Goal: Transaction & Acquisition: Subscribe to service/newsletter

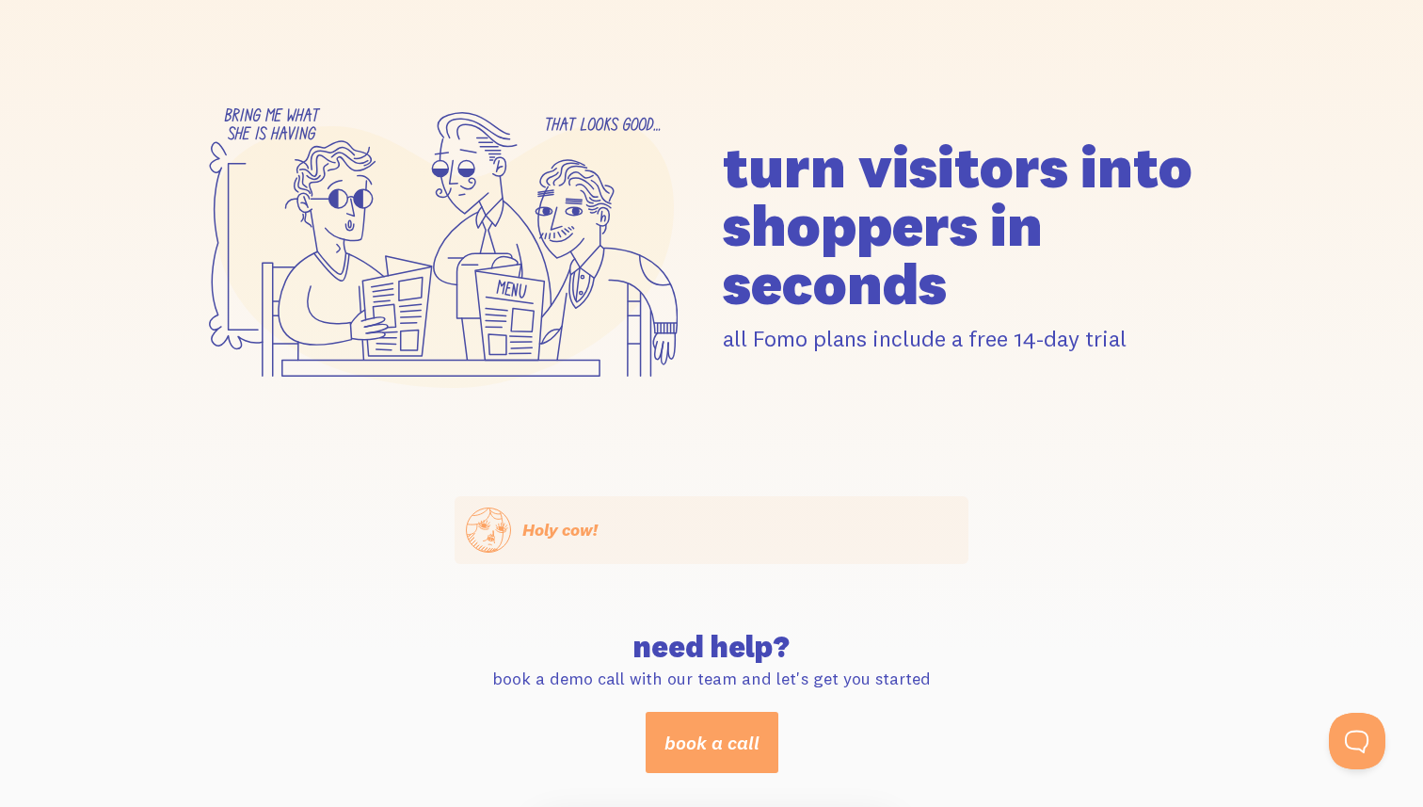
scroll to position [187, 0]
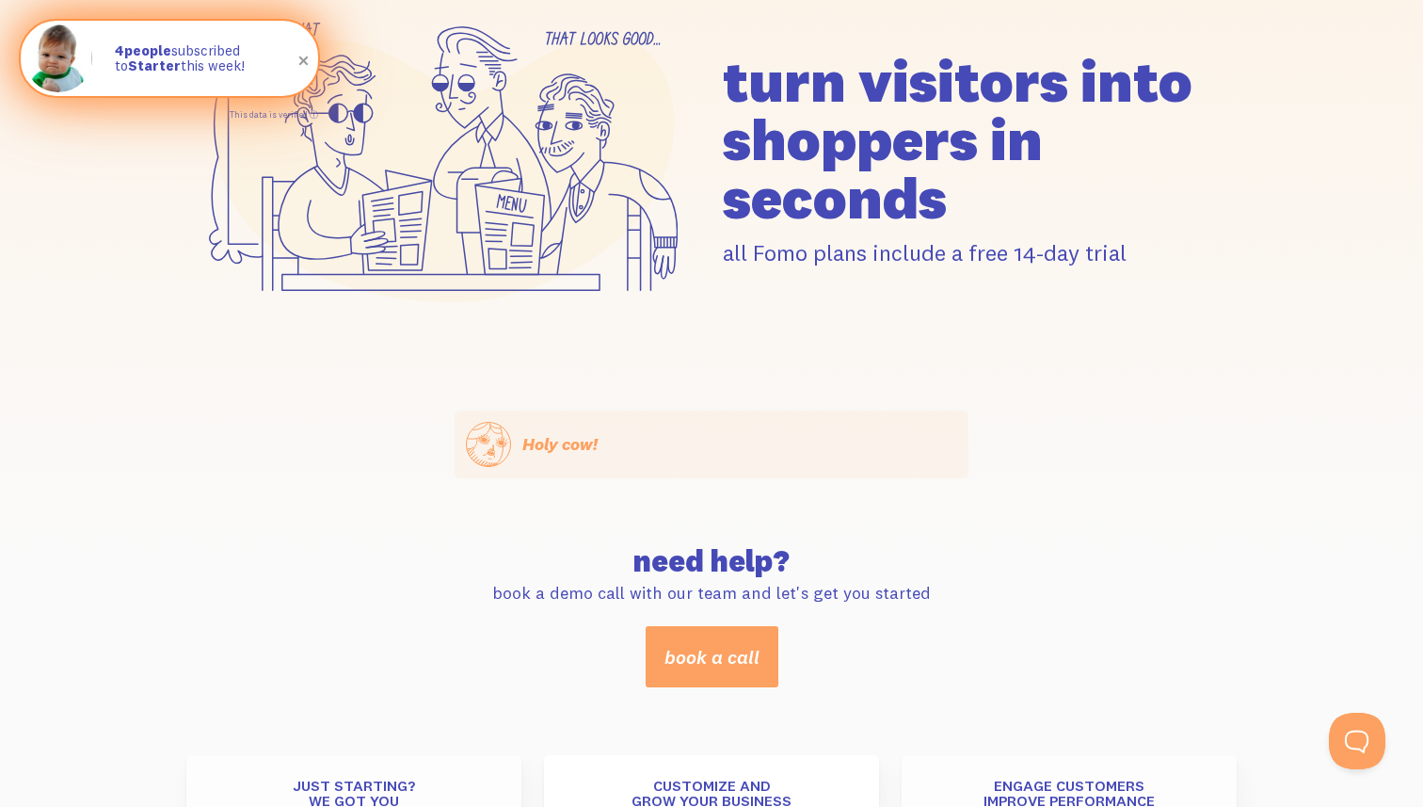
click at [172, 56] on p "4 people subscribed to Starter this week!" at bounding box center [207, 58] width 184 height 31
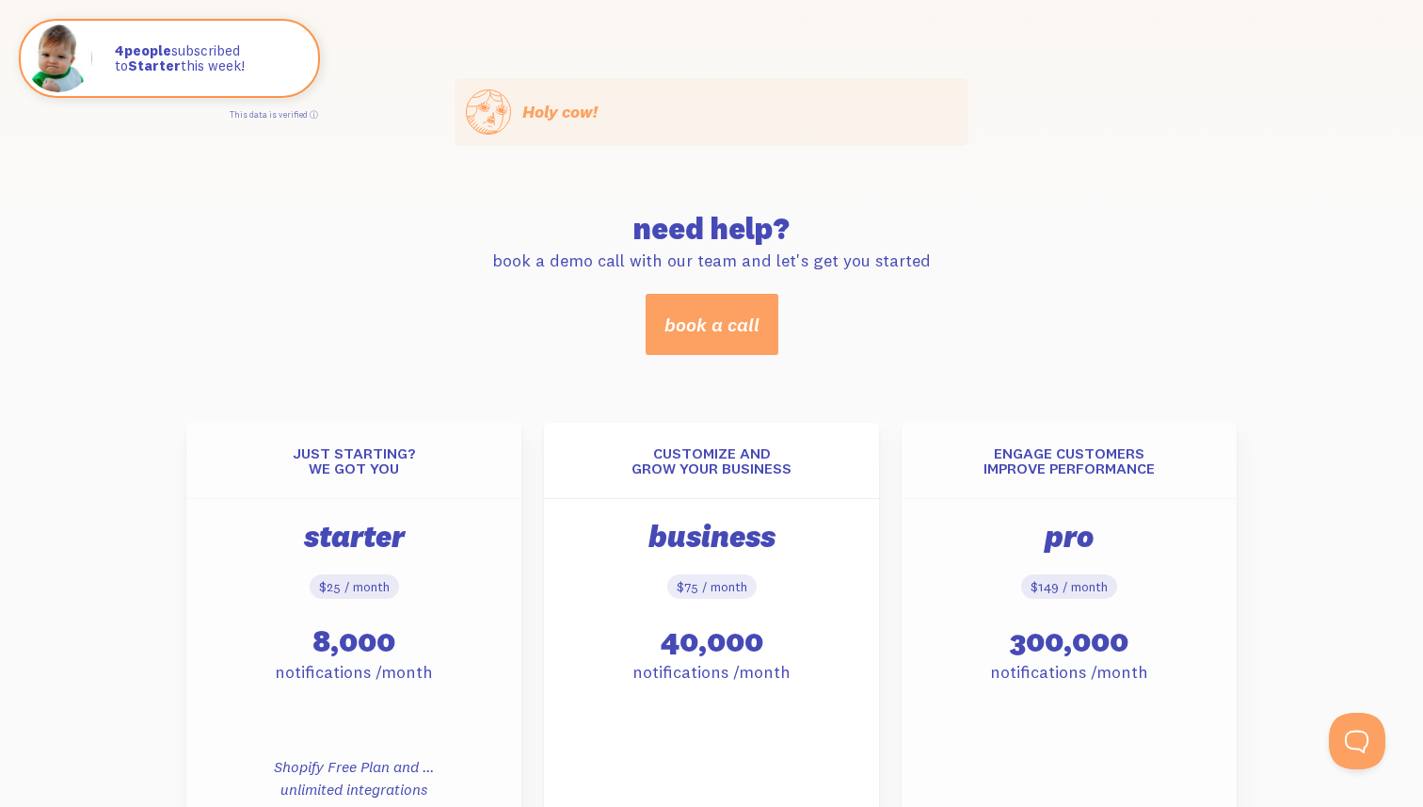
scroll to position [533, 0]
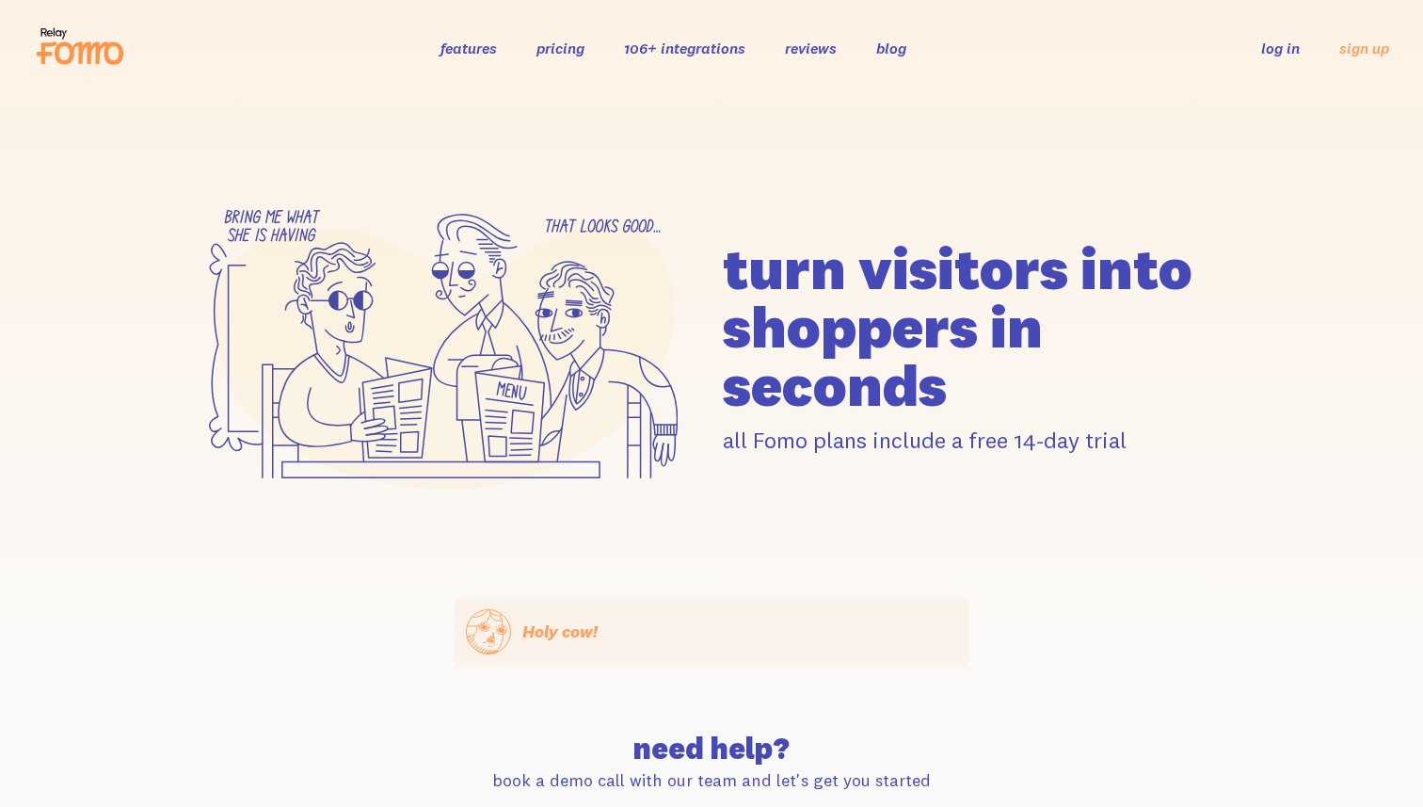
click at [955, 244] on h1 "turn visitors into shoppers in seconds" at bounding box center [980, 326] width 514 height 175
click at [754, 268] on h1 "turn visitors into shoppers in seconds" at bounding box center [980, 326] width 514 height 175
click at [815, 324] on h1 "turn visitors into shoppers in seconds" at bounding box center [980, 326] width 514 height 175
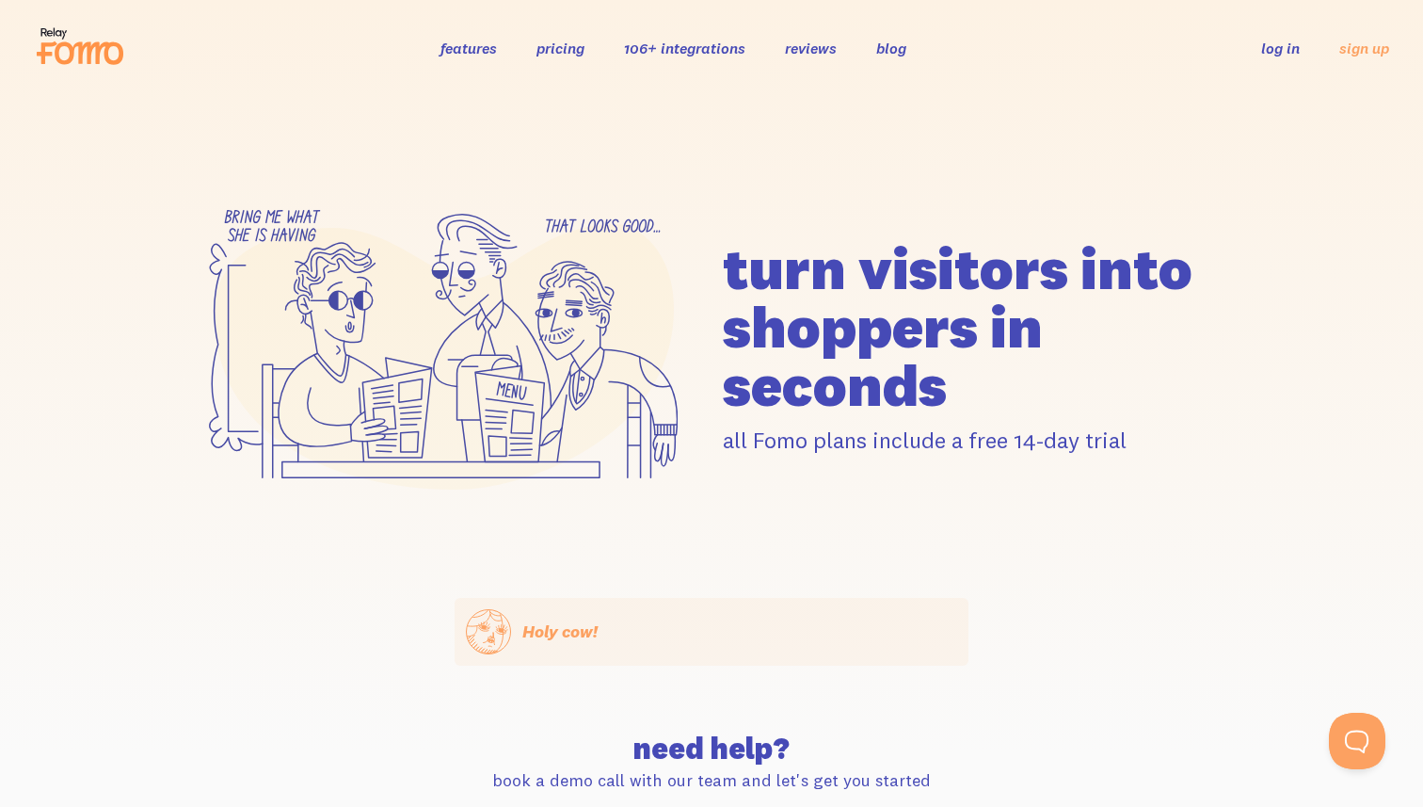
click at [784, 259] on h1 "turn visitors into shoppers in seconds" at bounding box center [980, 326] width 514 height 175
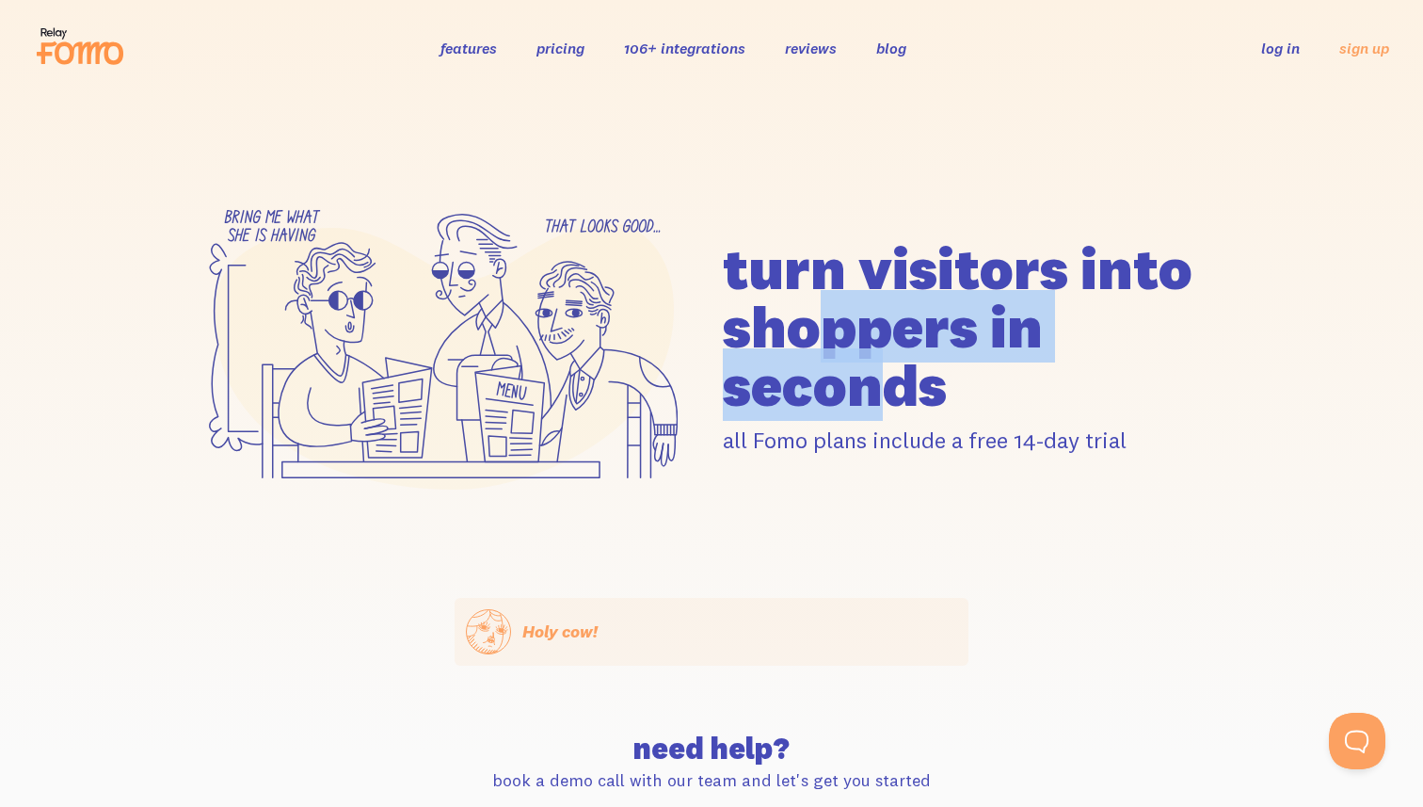
drag, startPoint x: 851, startPoint y: 393, endPoint x: 797, endPoint y: 318, distance: 92.5
click at [797, 319] on h1 "turn visitors into shoppers in seconds" at bounding box center [980, 326] width 514 height 175
click at [797, 318] on h1 "turn visitors into shoppers in seconds" at bounding box center [980, 326] width 514 height 175
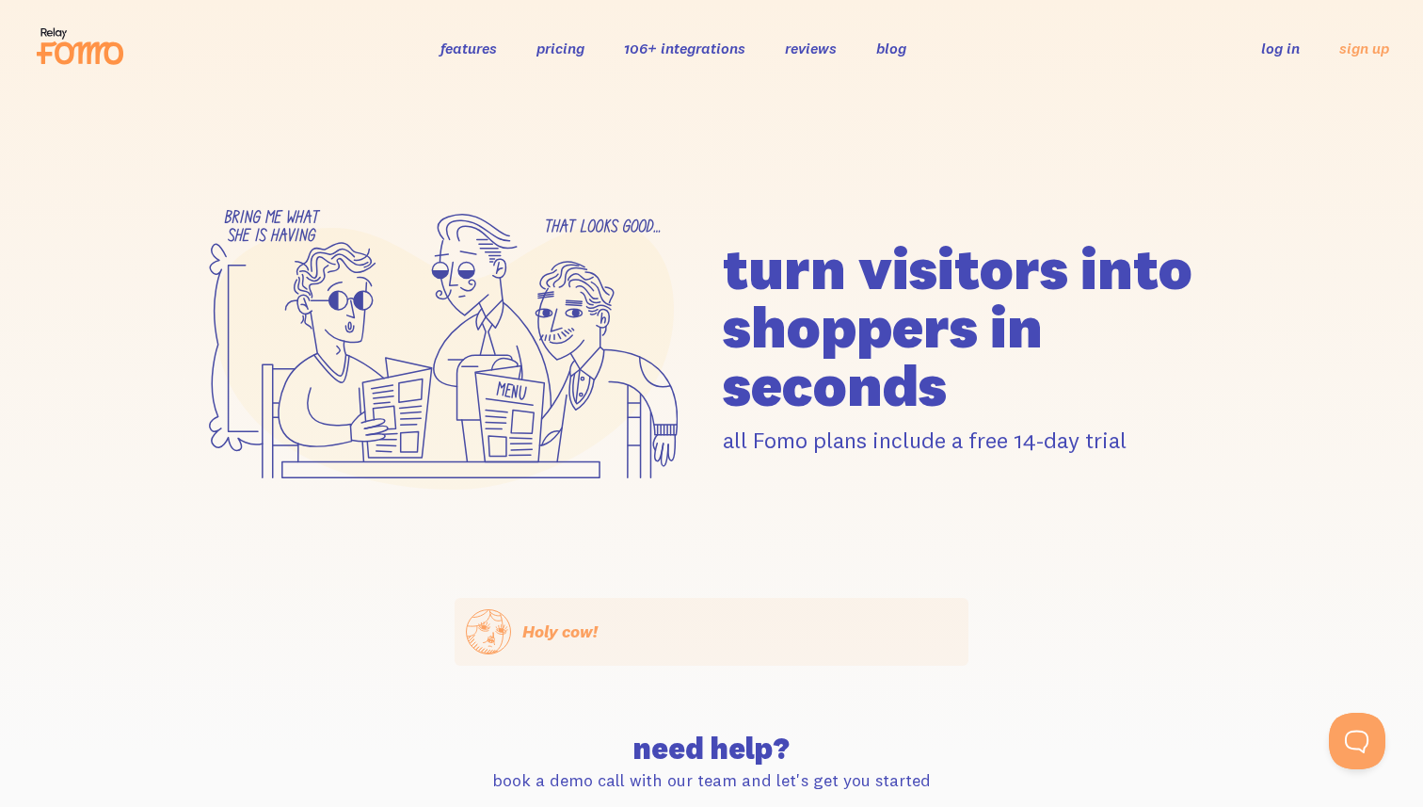
click at [63, 53] on icon at bounding box center [80, 46] width 92 height 47
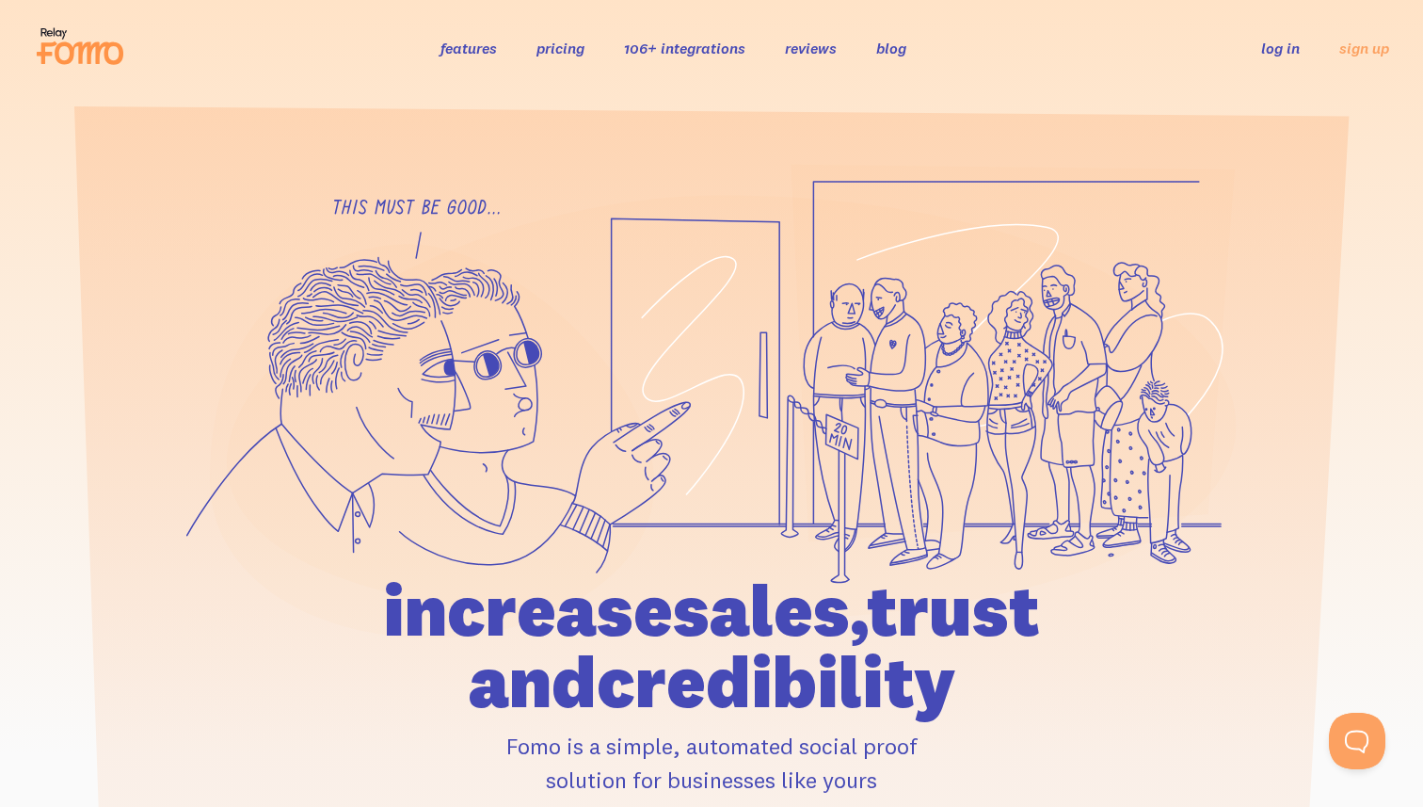
click at [59, 32] on icon at bounding box center [80, 46] width 92 height 47
click at [463, 43] on link "features" at bounding box center [469, 48] width 56 height 19
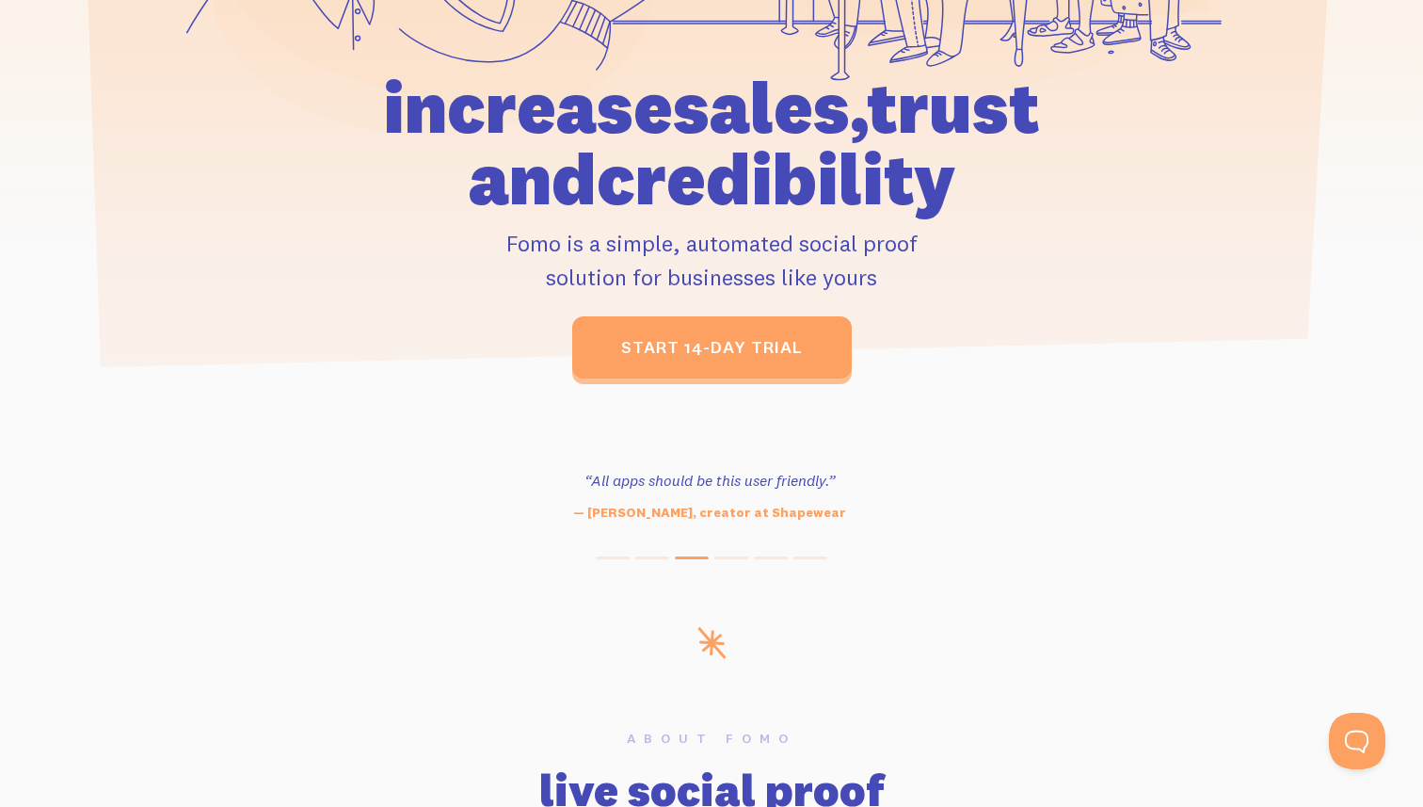
scroll to position [521, 0]
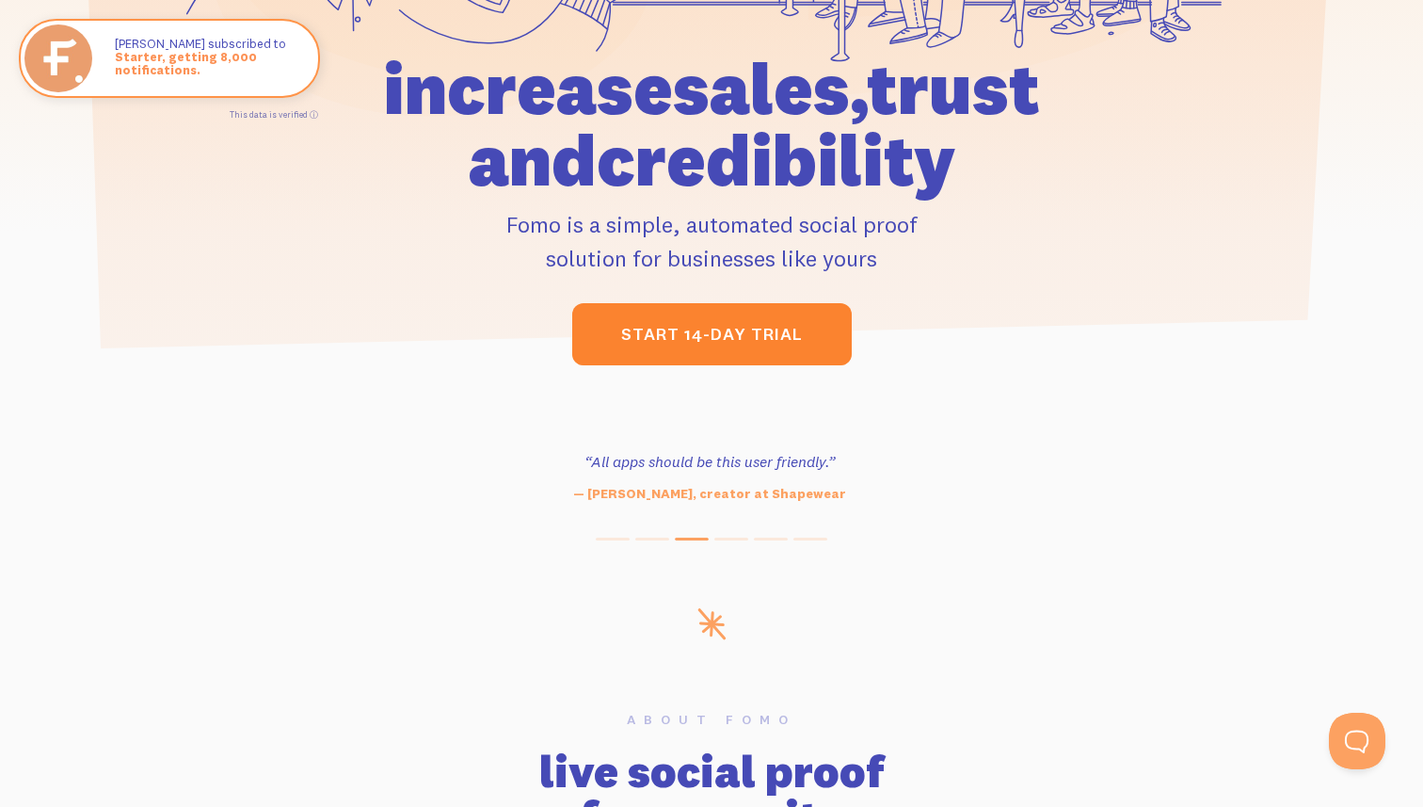
click at [703, 335] on link "start 14-day trial" at bounding box center [712, 334] width 280 height 62
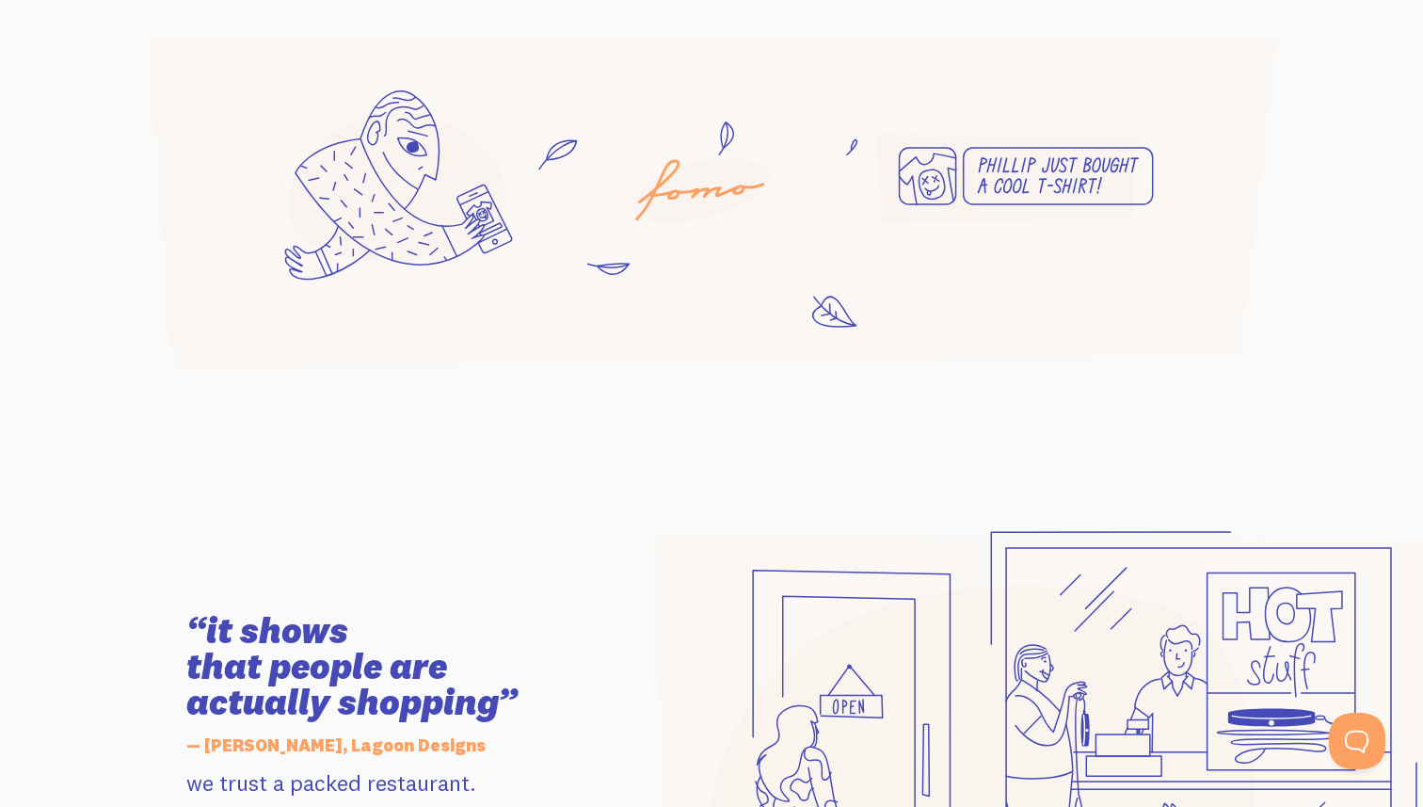
scroll to position [590, 0]
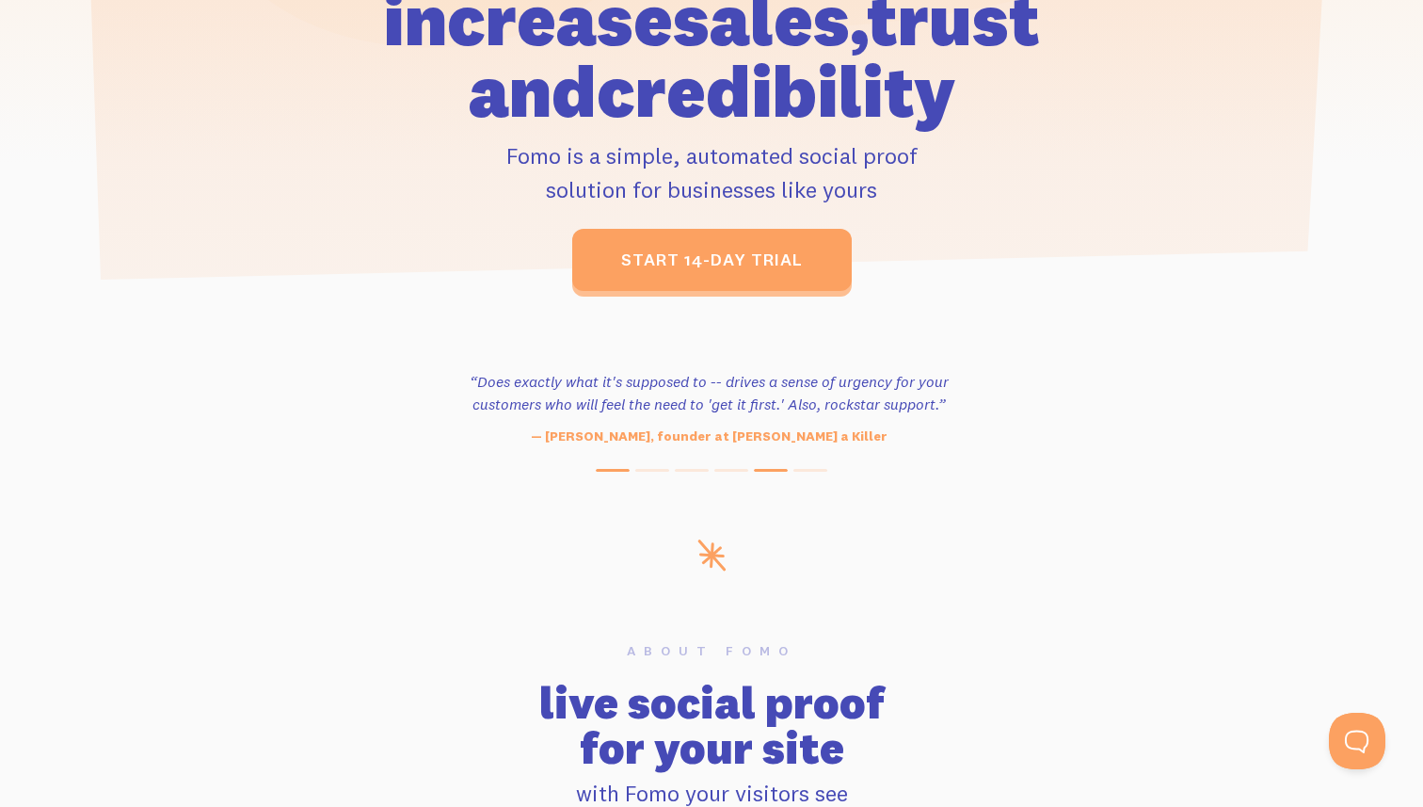
click at [613, 470] on span at bounding box center [613, 470] width 34 height 3
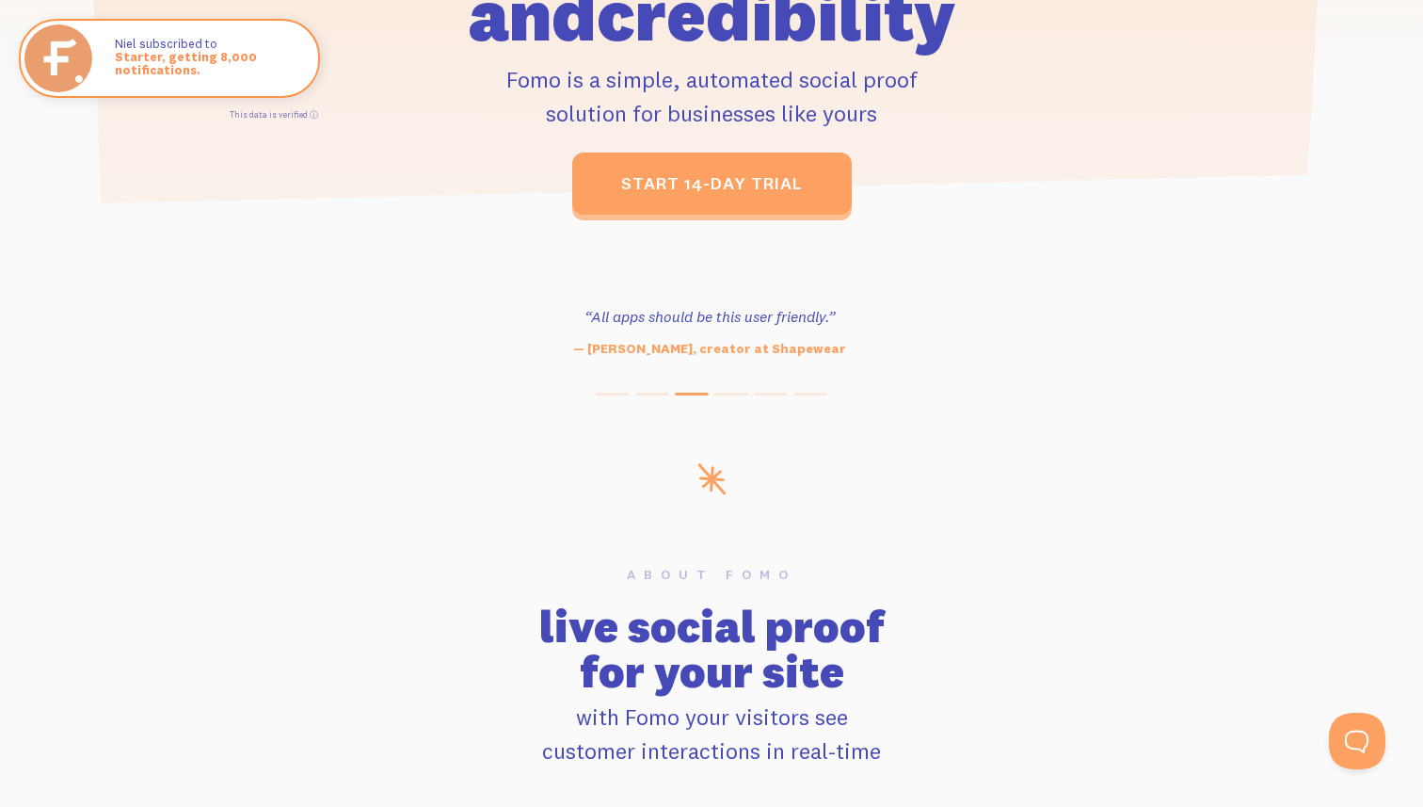
scroll to position [670, 0]
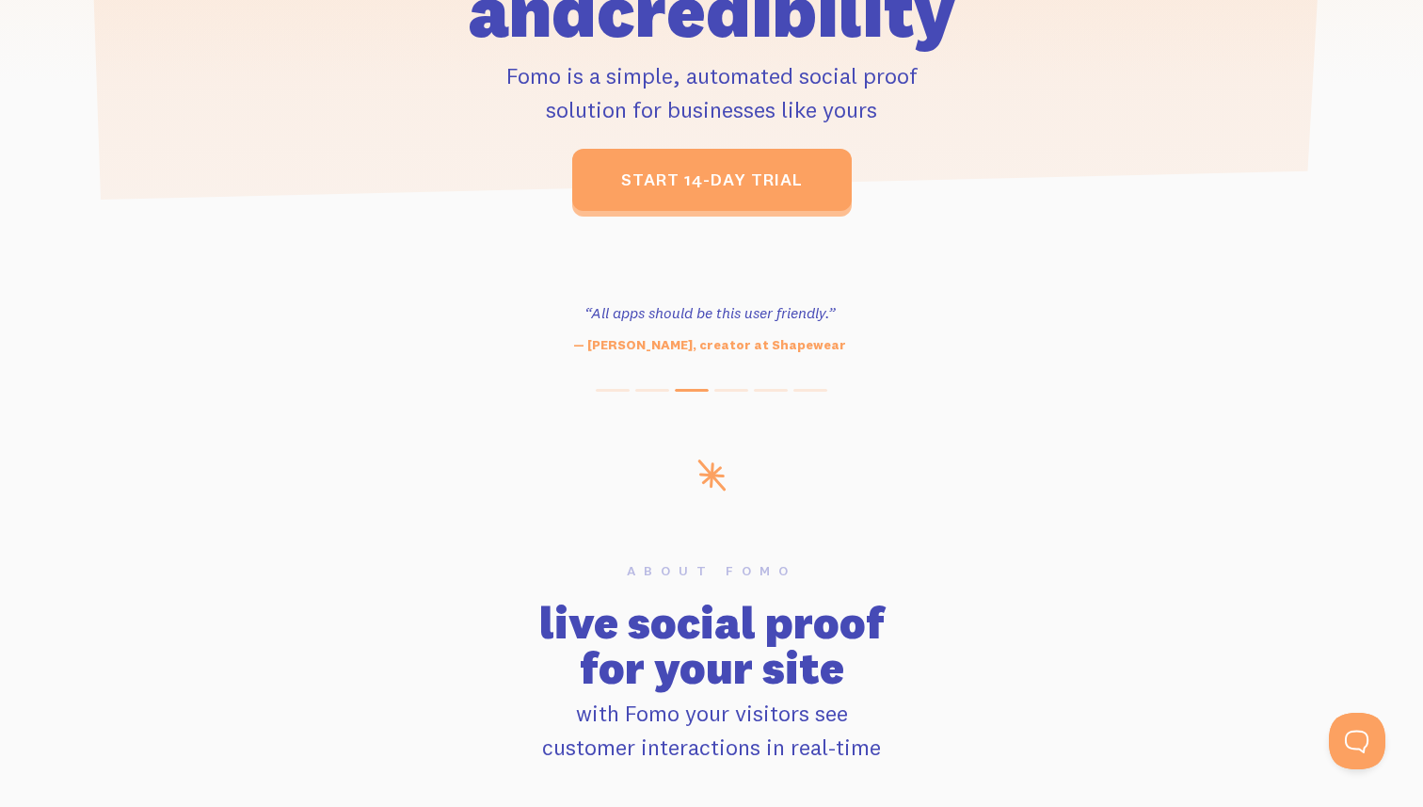
click at [614, 387] on div "“Outstanding, exceeding our expectations. We're seeing immediate results from t…" at bounding box center [711, 341] width 1423 height 102
click at [611, 387] on div "“Outstanding, exceeding our expectations. We're seeing immediate results from t…" at bounding box center [711, 341] width 1423 height 102
click at [615, 389] on div at bounding box center [711, 390] width 1423 height 3
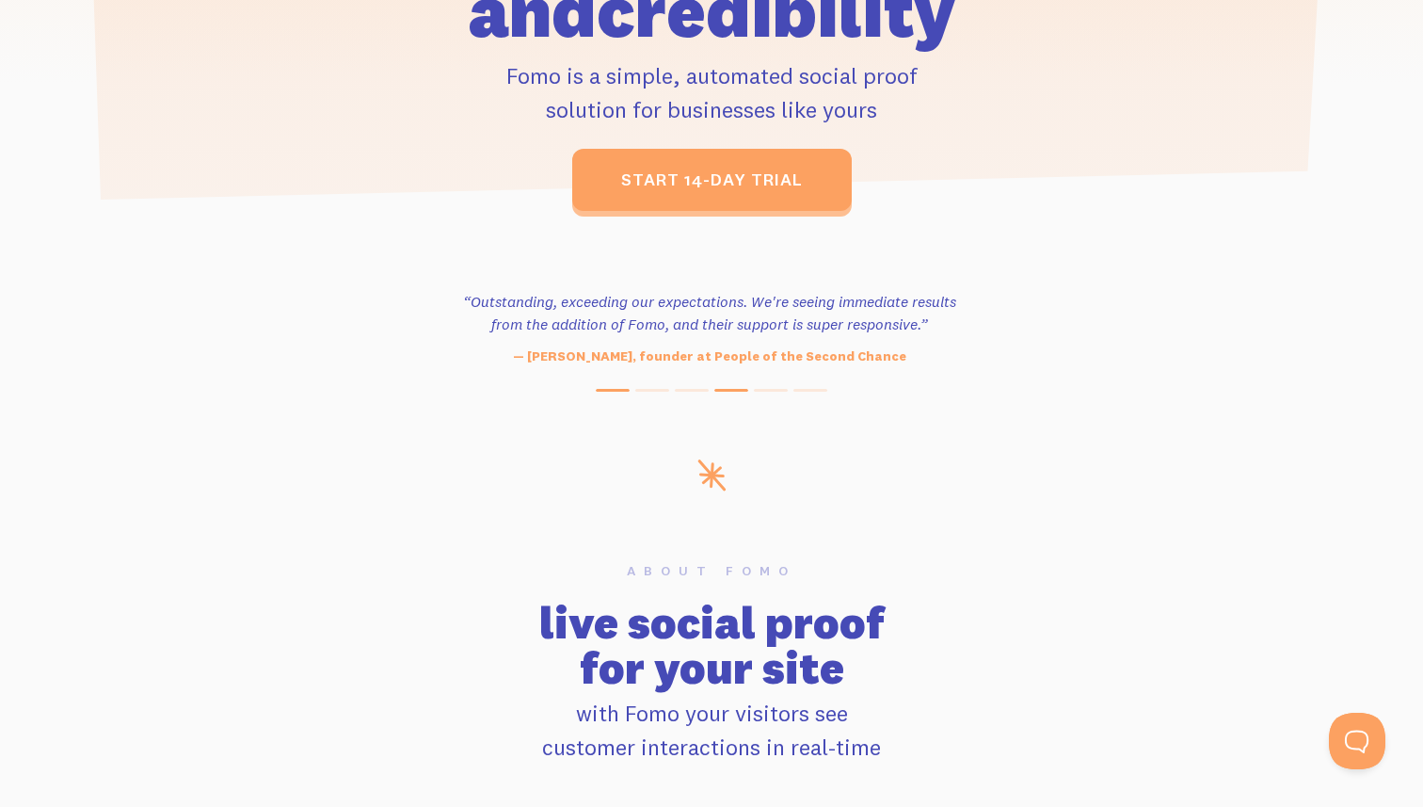
click at [617, 390] on span at bounding box center [613, 390] width 34 height 3
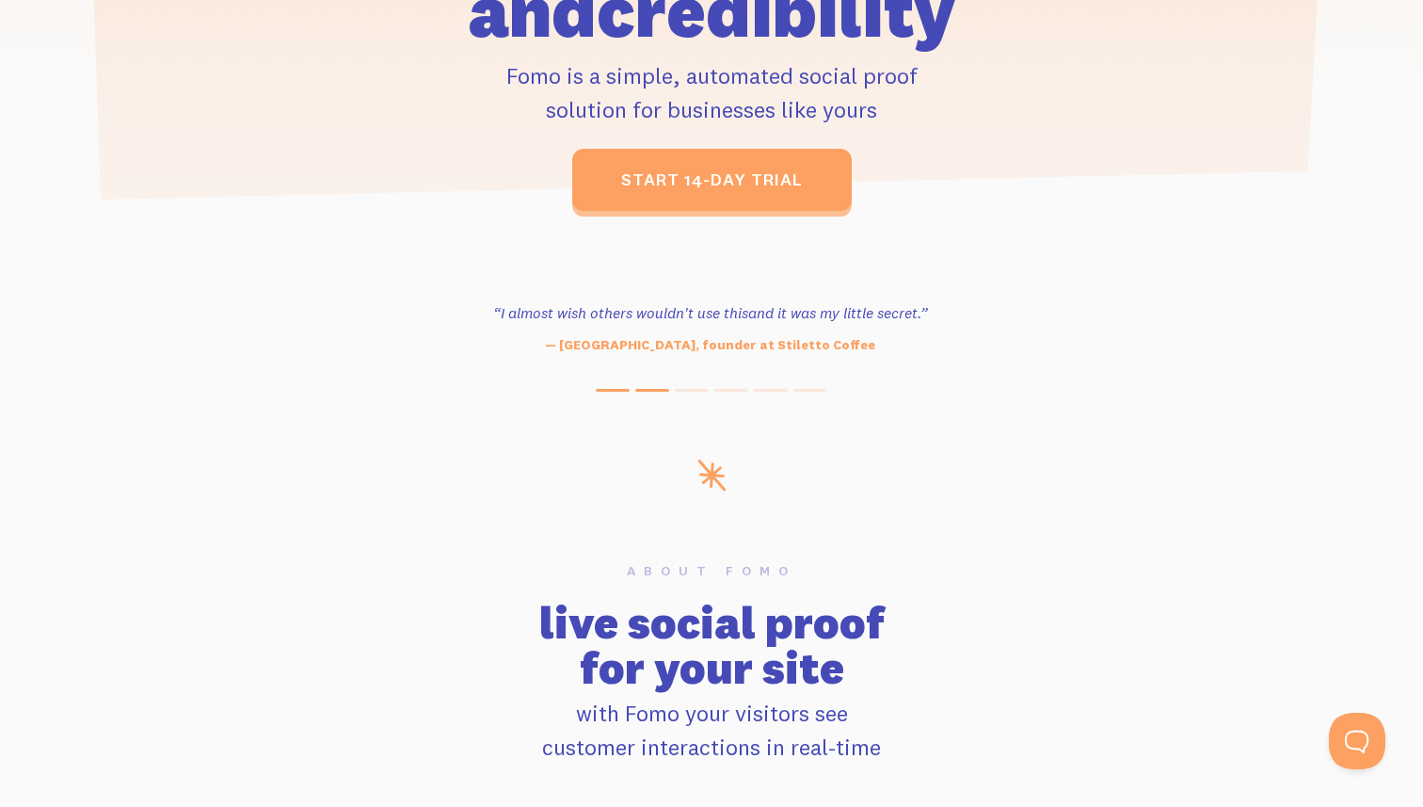
click at [647, 391] on span at bounding box center [652, 390] width 34 height 3
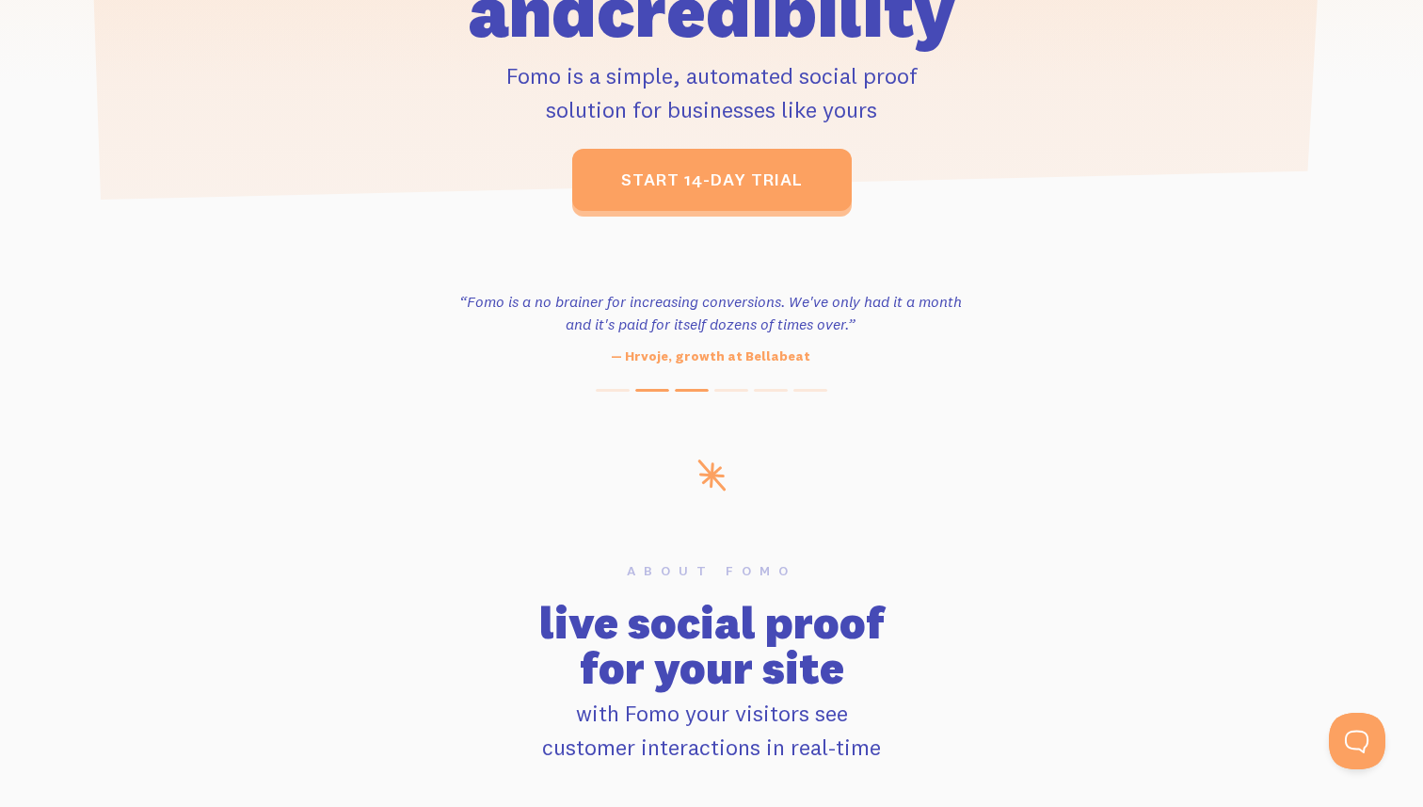
click at [690, 392] on span at bounding box center [692, 390] width 34 height 3
click at [732, 390] on span at bounding box center [731, 390] width 34 height 3
click at [762, 390] on button at bounding box center [771, 390] width 34 height 3
click at [804, 390] on span at bounding box center [811, 390] width 34 height 3
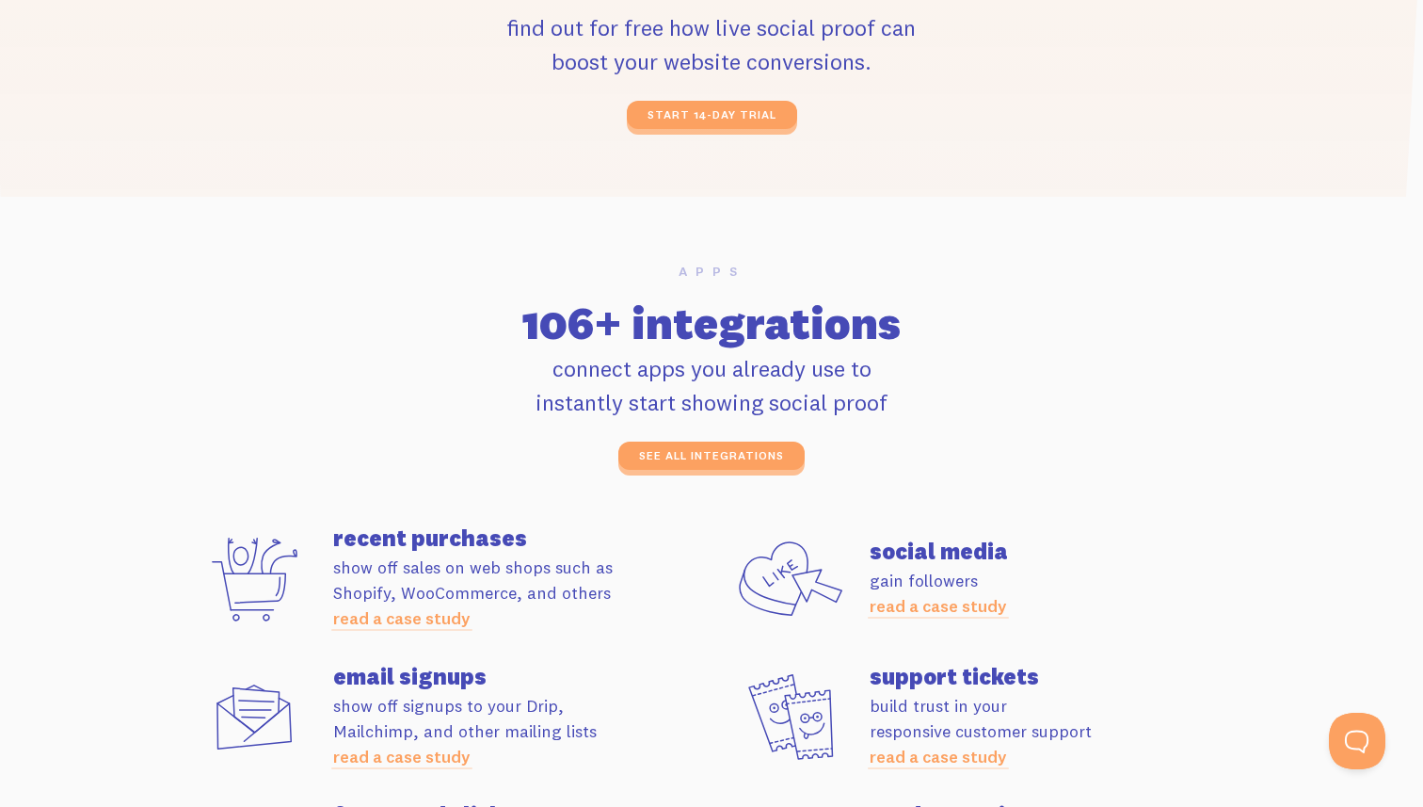
scroll to position [4858, 0]
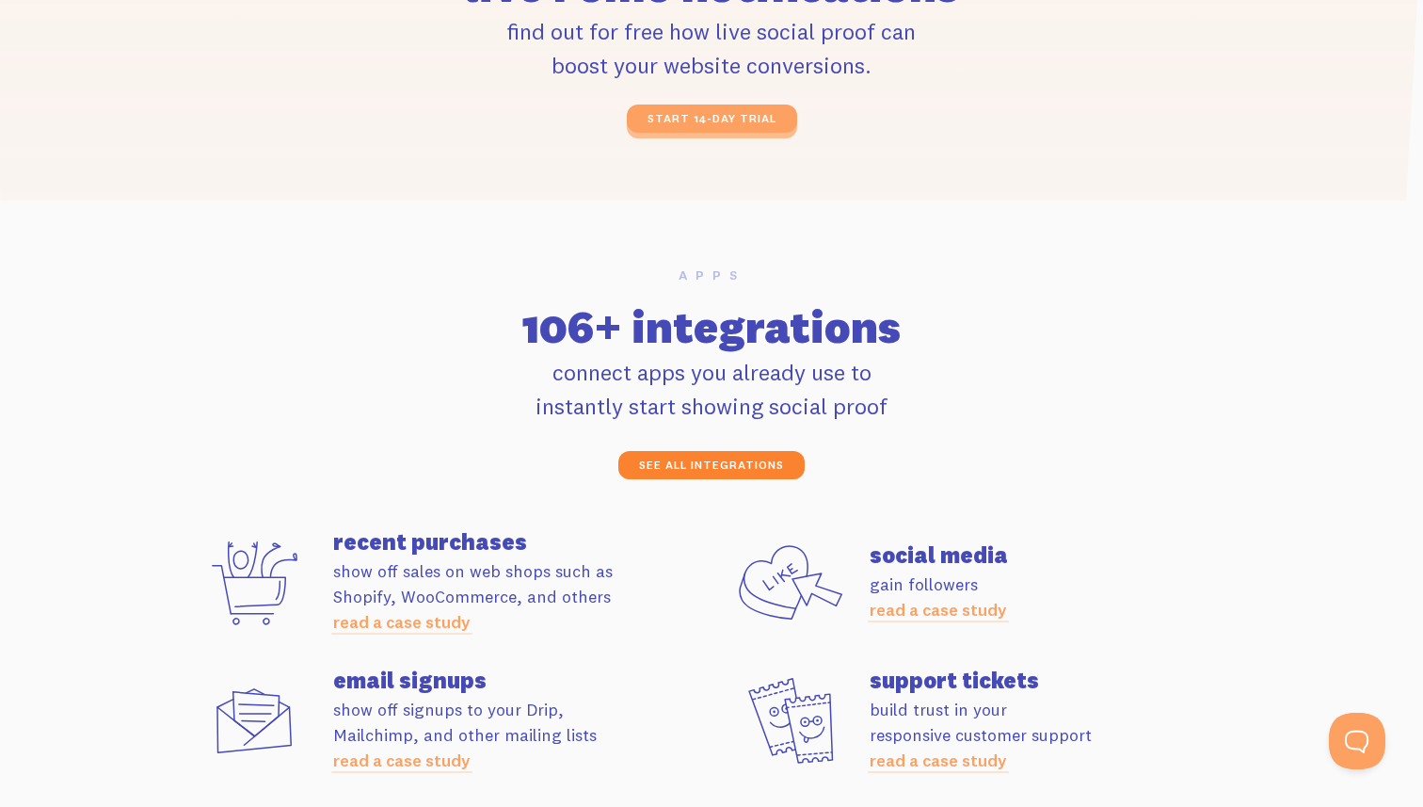
click at [682, 472] on link "see all integrations" at bounding box center [711, 465] width 186 height 28
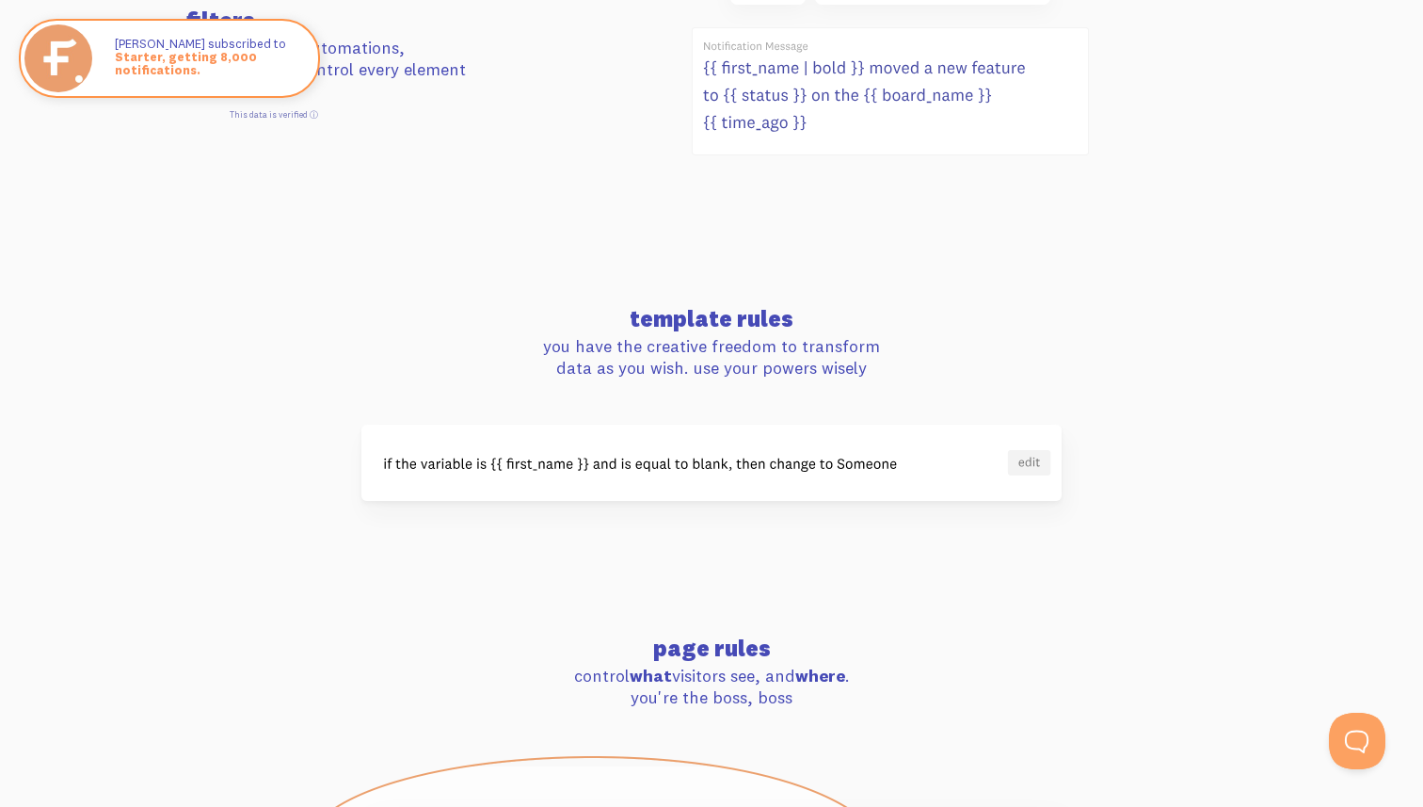
scroll to position [1324, 0]
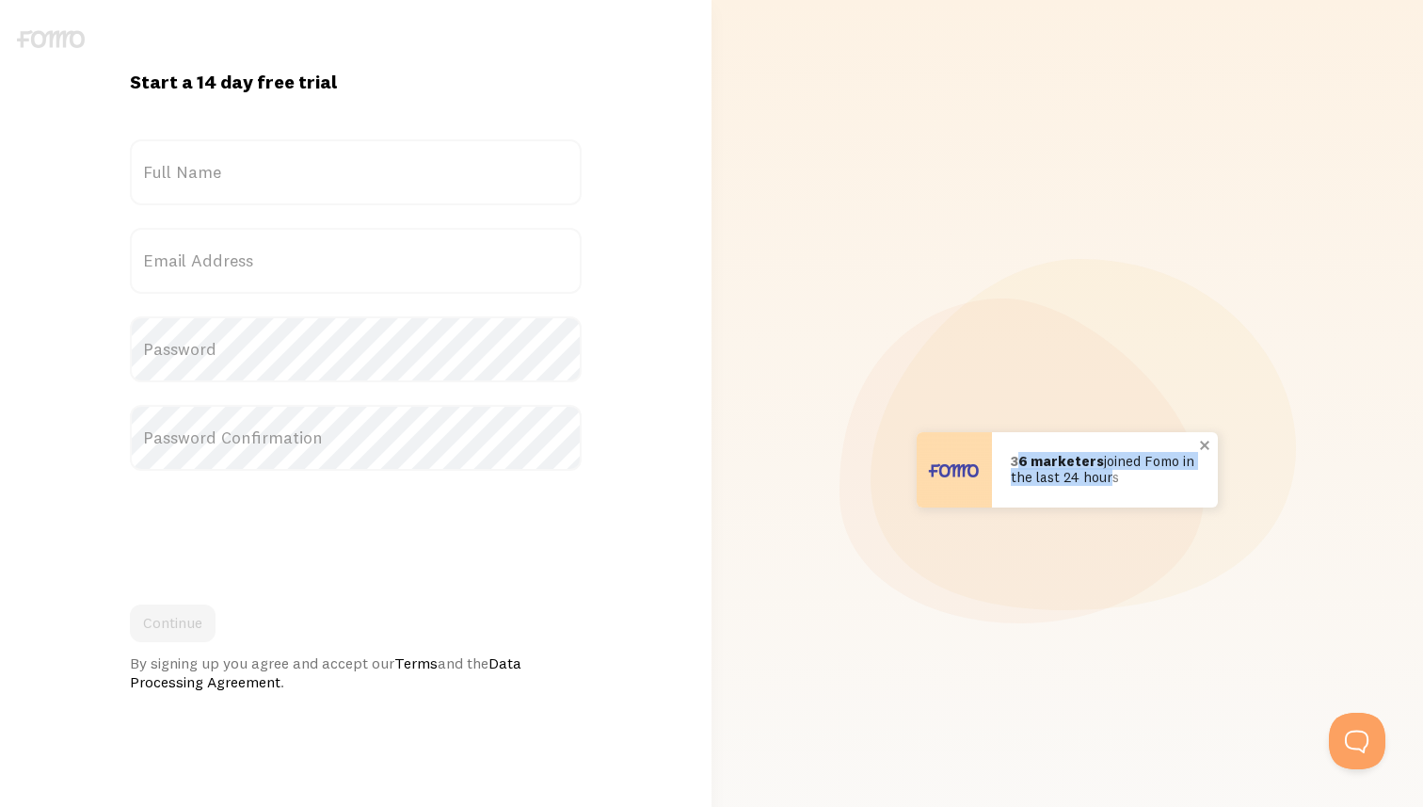
drag, startPoint x: 1019, startPoint y: 466, endPoint x: 1100, endPoint y: 476, distance: 81.6
click at [1100, 476] on p "36 marketers joined Fomo in the last 24 hours" at bounding box center [1105, 469] width 188 height 31
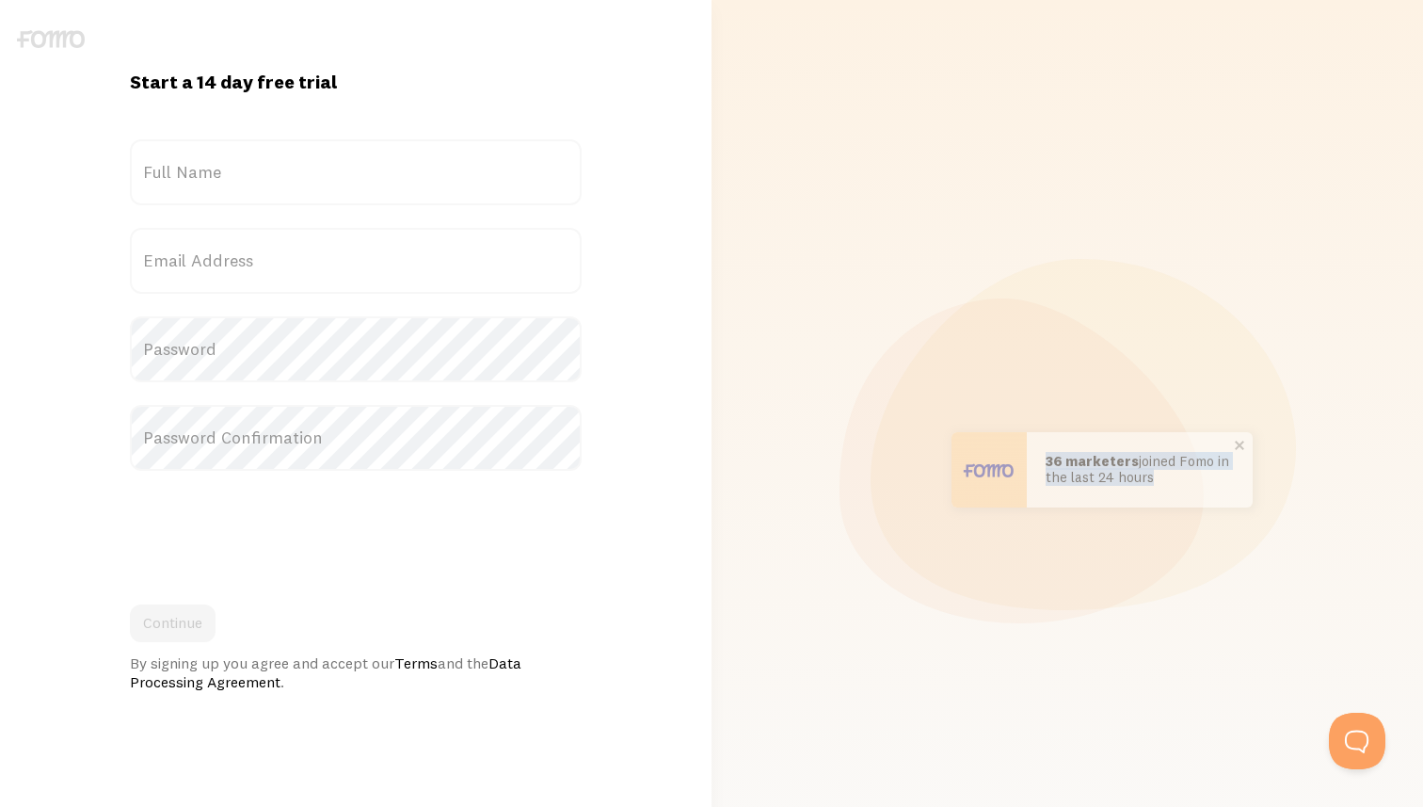
click at [1041, 458] on div "36 marketers joined Fomo in the last 24 hours" at bounding box center [1140, 469] width 226 height 75
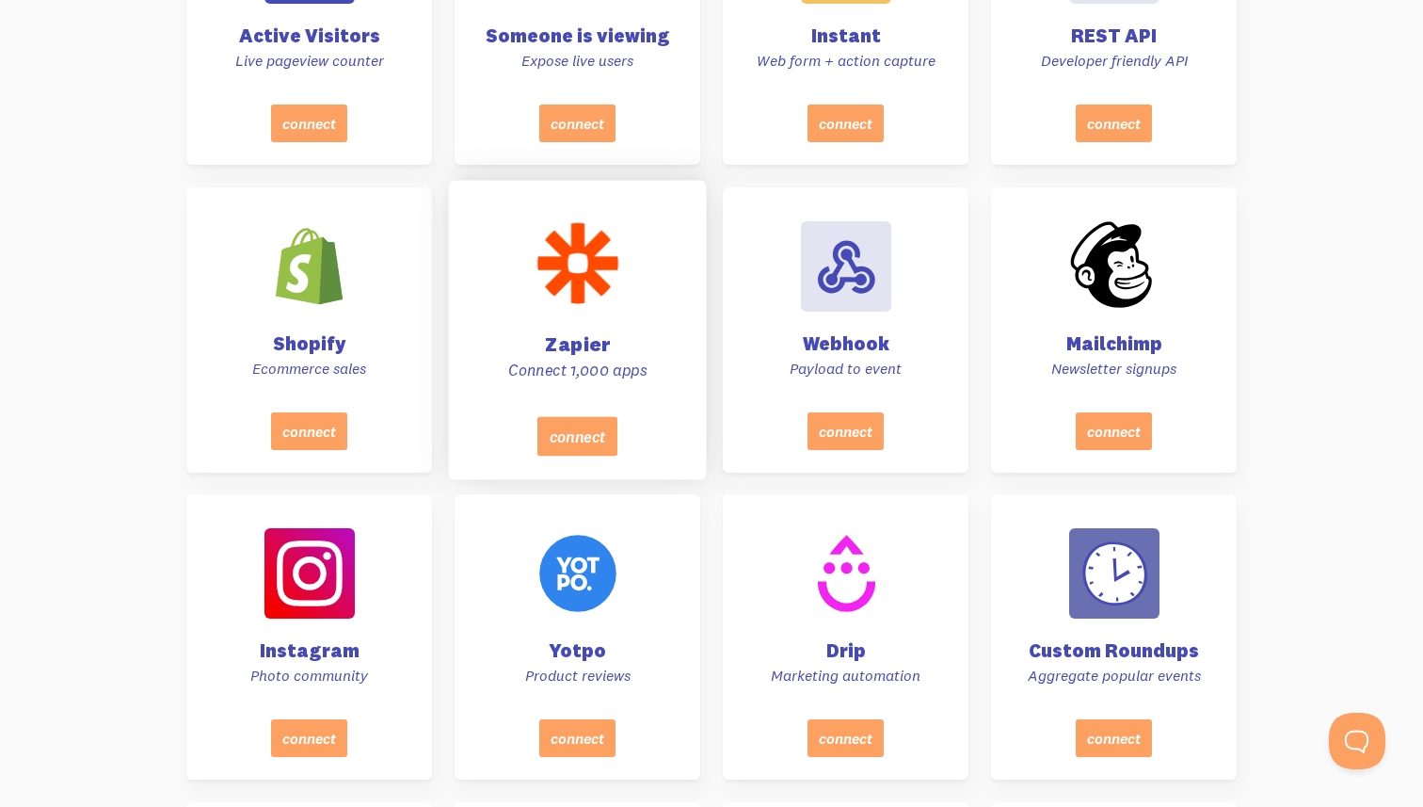
scroll to position [889, 0]
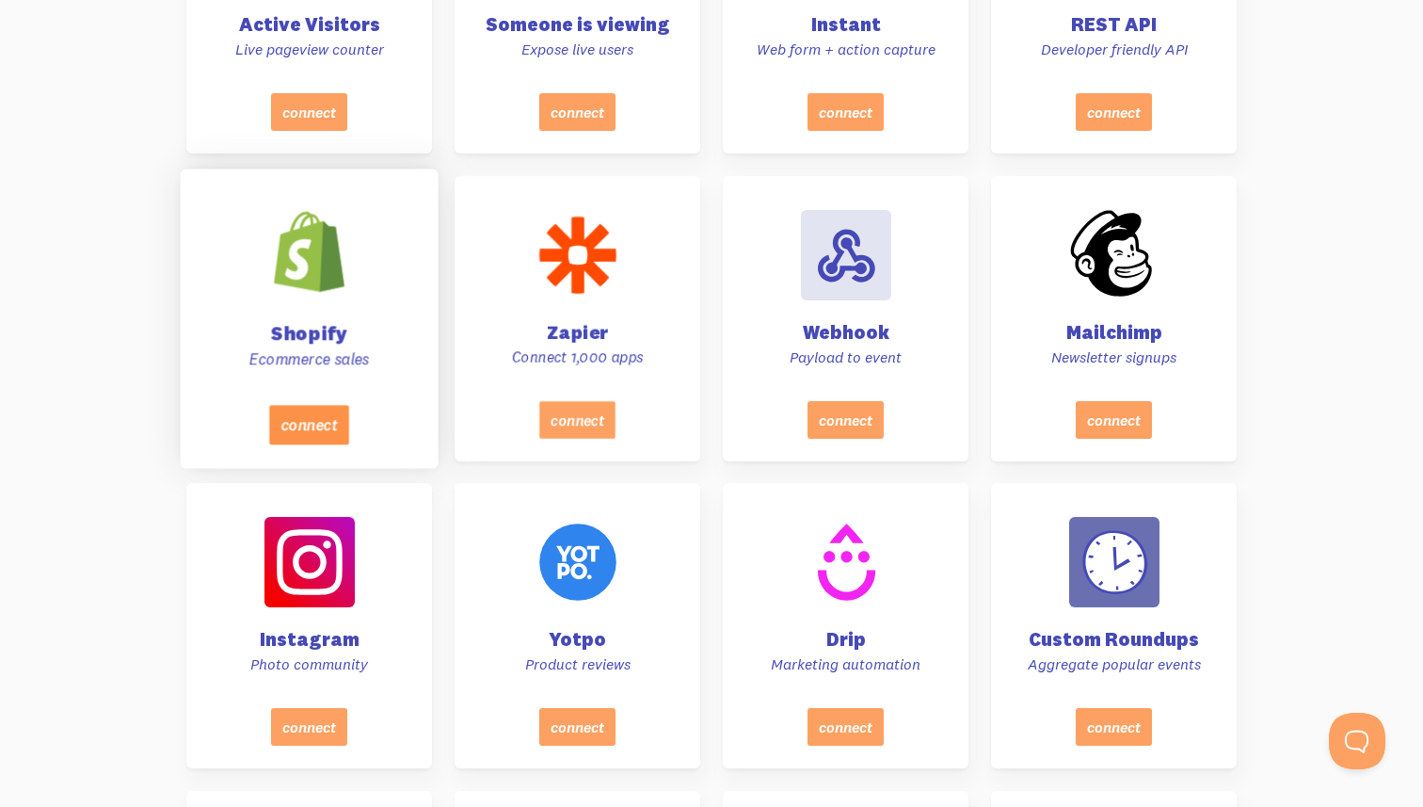
click at [301, 424] on button "connect" at bounding box center [309, 425] width 80 height 40
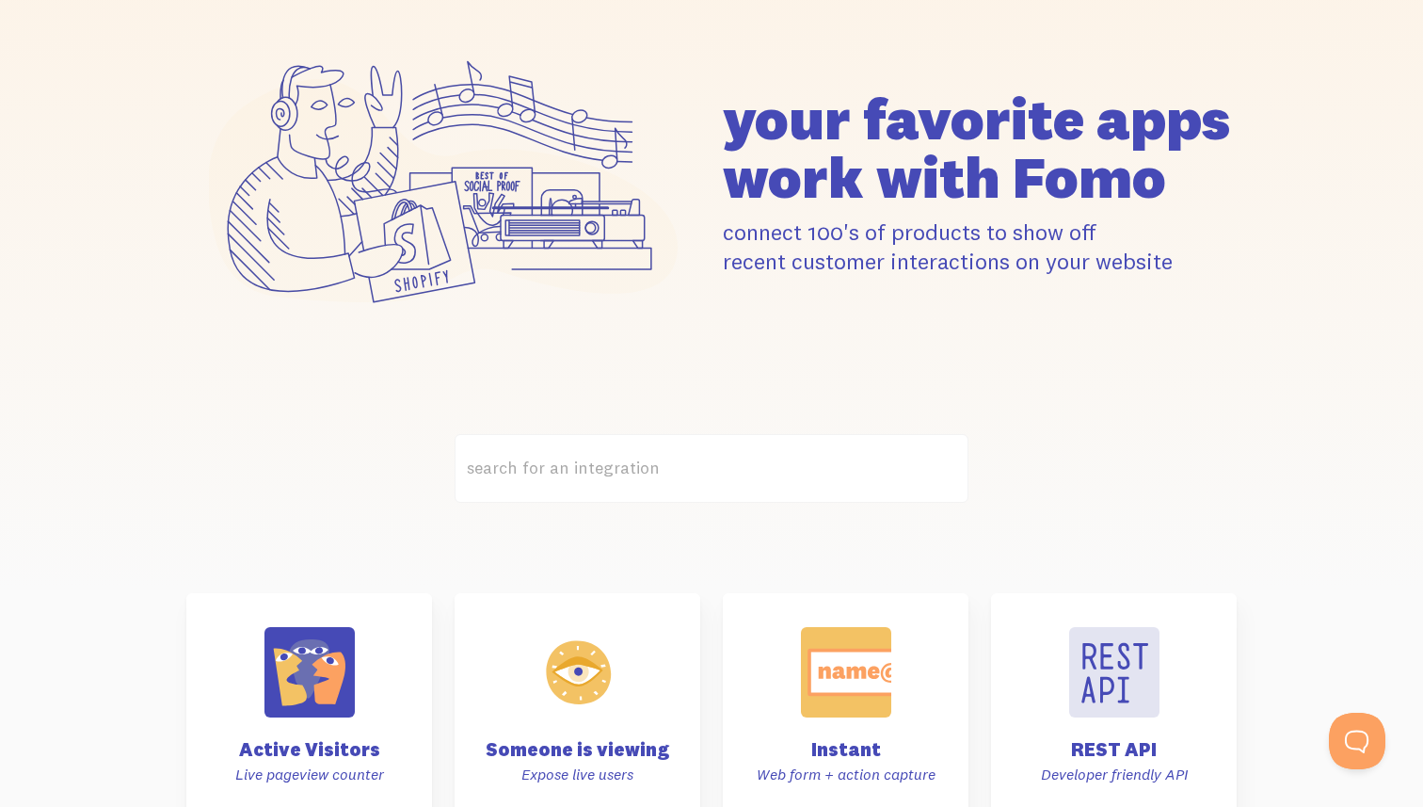
scroll to position [0, 0]
